Goal: Transaction & Acquisition: Purchase product/service

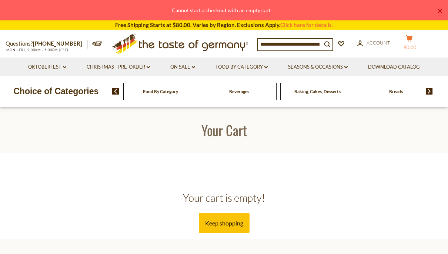
click at [408, 44] on button "cart $0.00" at bounding box center [409, 44] width 22 height 19
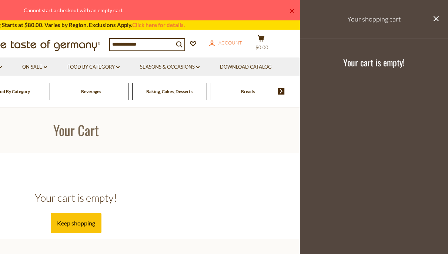
click at [223, 43] on span "Account" at bounding box center [230, 43] width 24 height 6
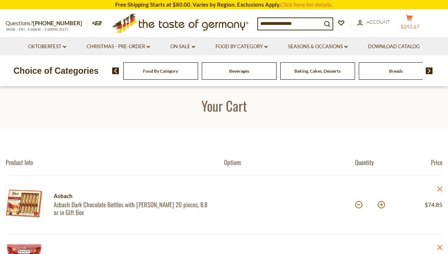
click at [419, 24] on span "$243.67" at bounding box center [410, 27] width 19 height 6
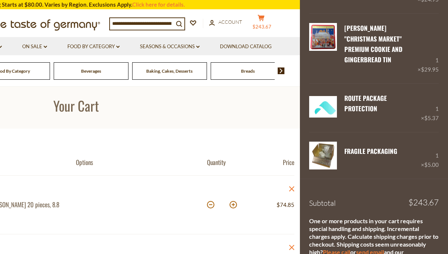
scroll to position [362, 0]
